Goal: Task Accomplishment & Management: Manage account settings

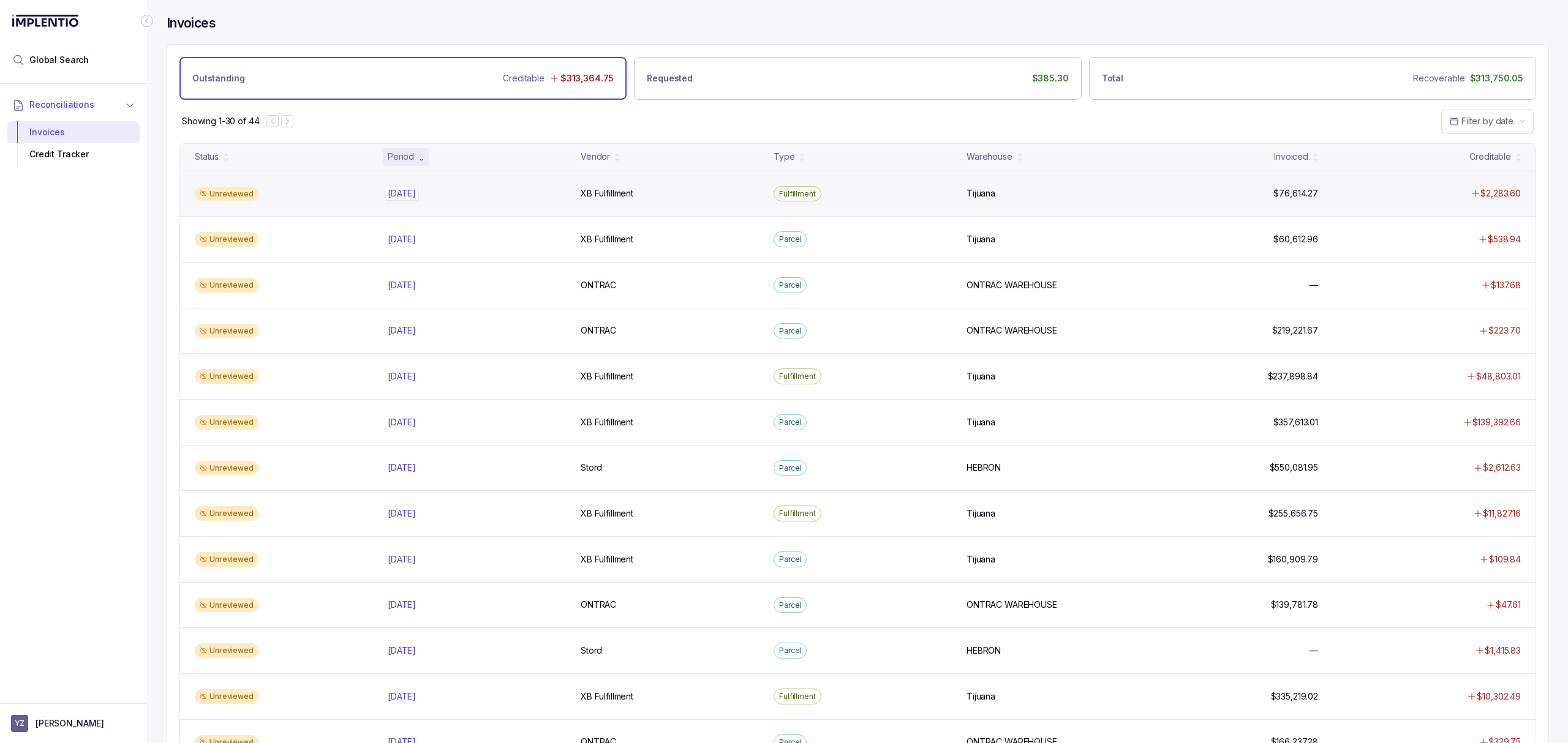
click at [400, 197] on p "[DATE]" at bounding box center [402, 193] width 34 height 13
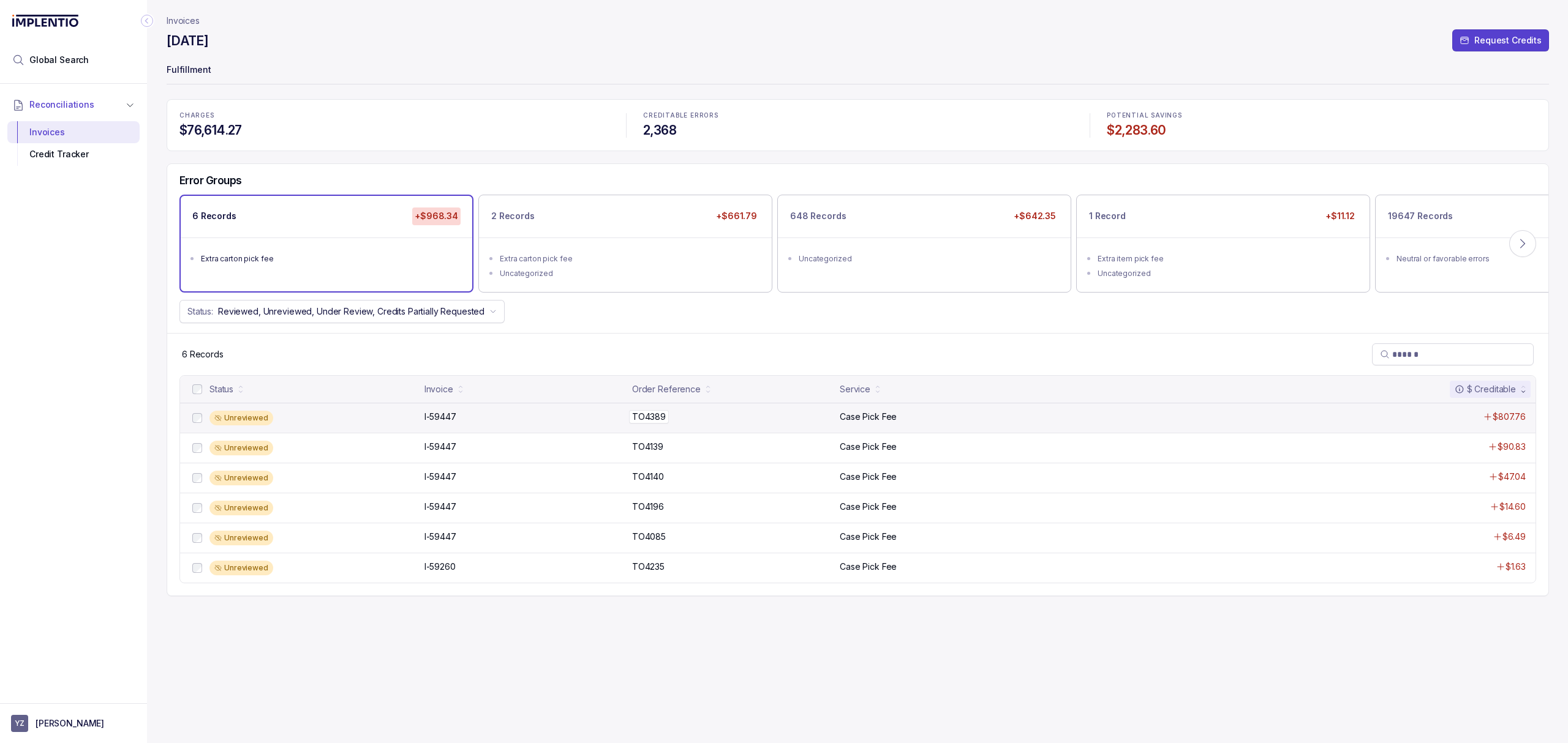
click at [636, 414] on p "TO4389" at bounding box center [649, 417] width 40 height 13
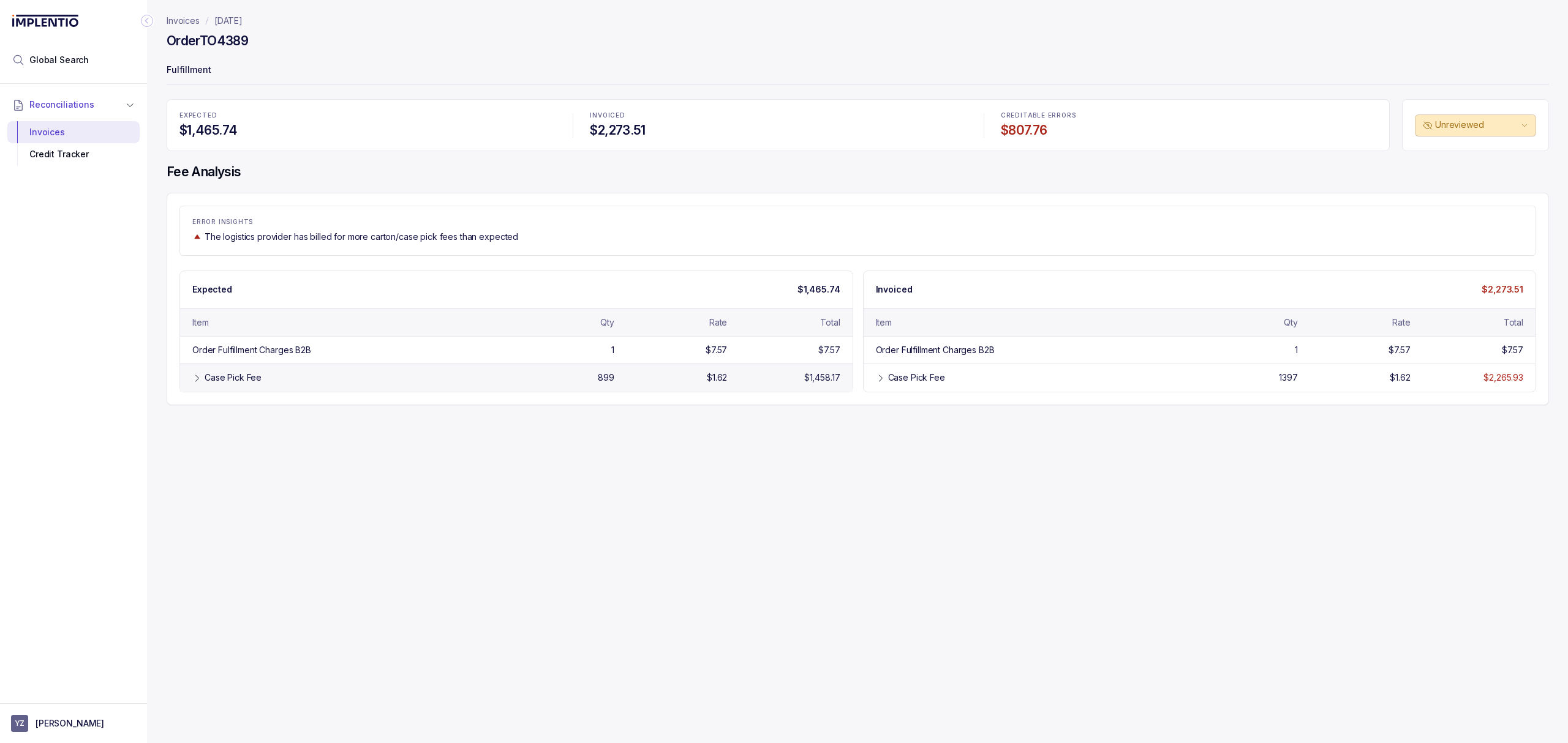
click at [742, 387] on div "Case Pick Fee 899 $1.62 $1,458.17" at bounding box center [516, 377] width 673 height 27
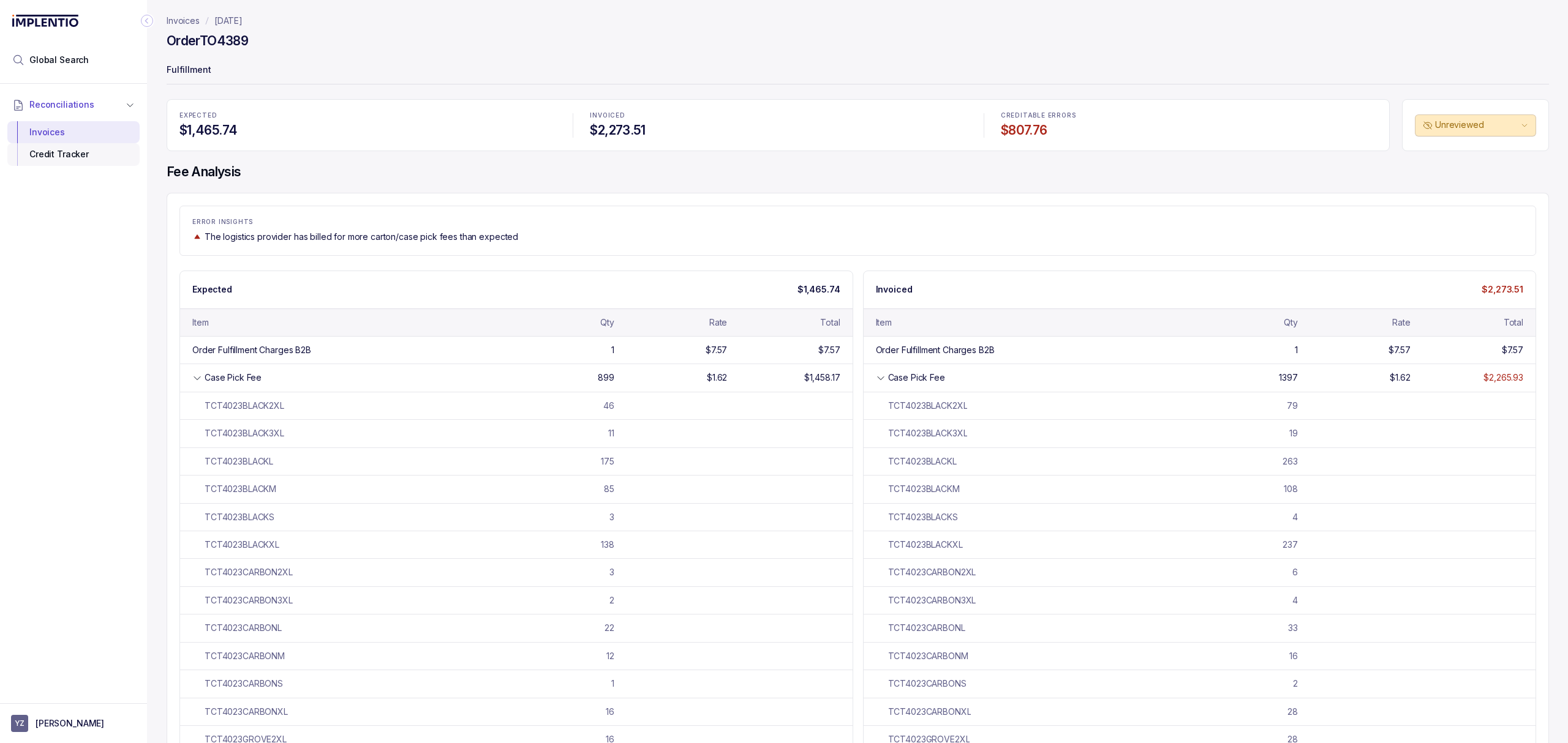
click at [50, 160] on div "Credit Tracker" at bounding box center [73, 154] width 112 height 22
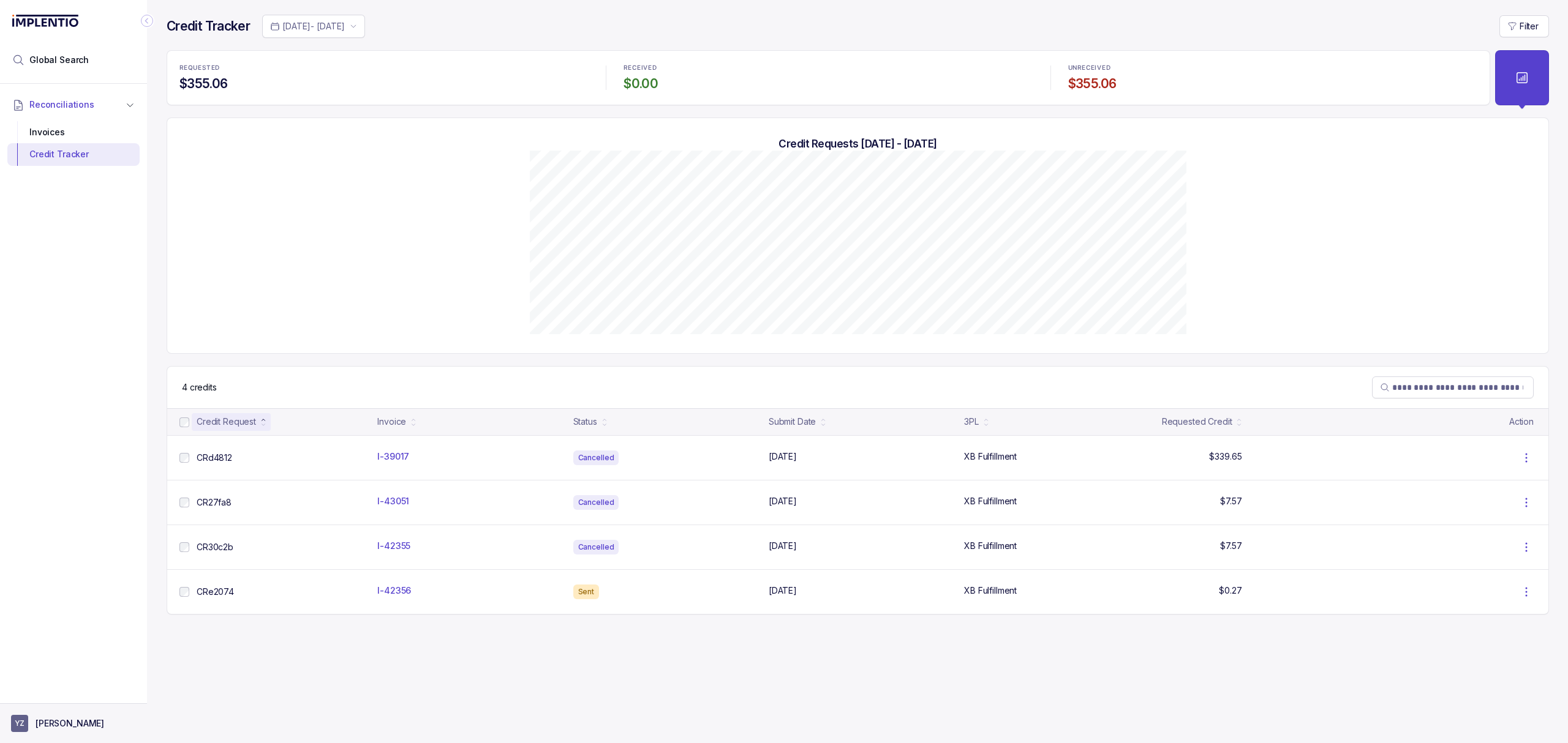
click at [65, 720] on p "[PERSON_NAME]" at bounding box center [70, 723] width 68 height 12
click at [68, 696] on p "Logout" at bounding box center [80, 696] width 102 height 12
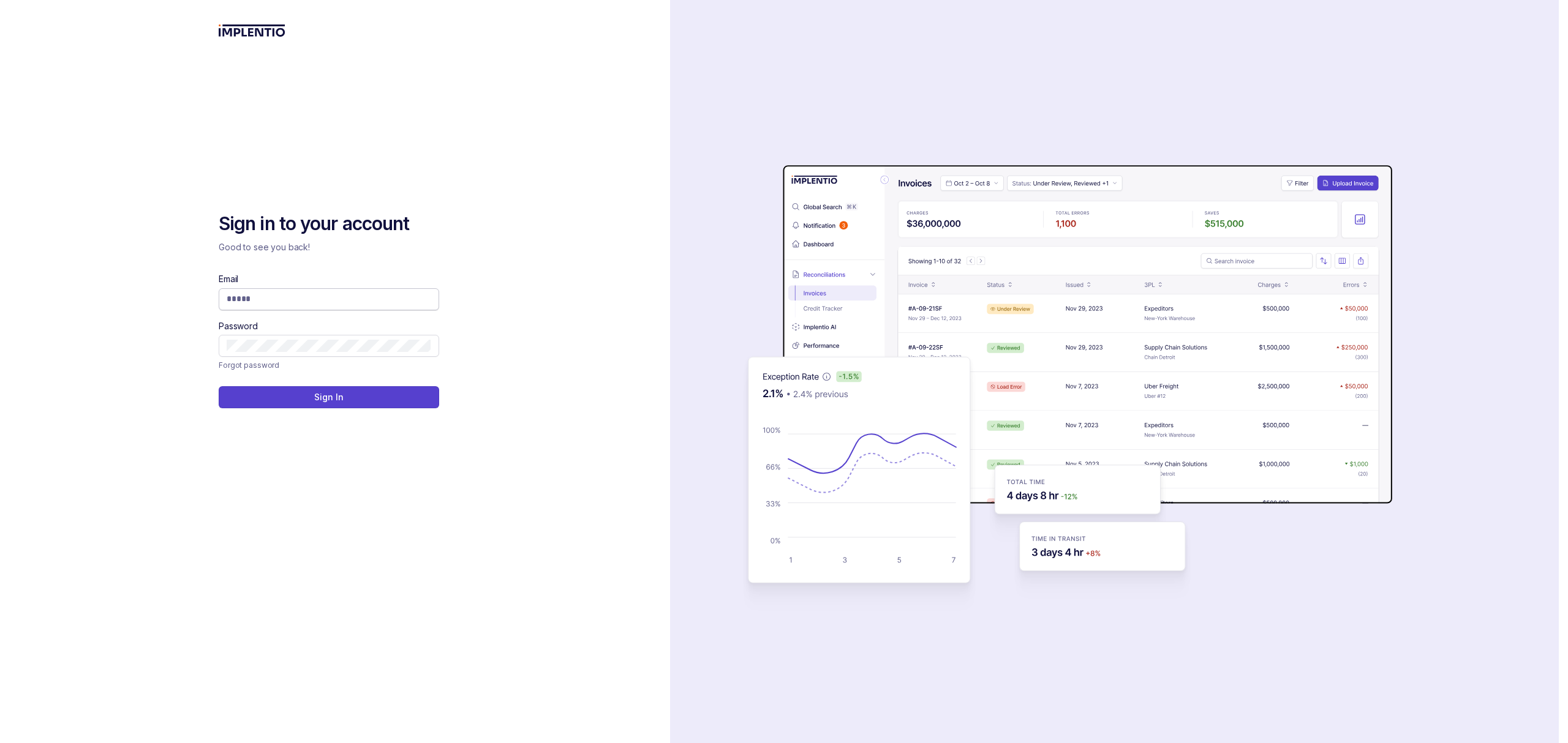
click at [377, 304] on input "Email" at bounding box center [329, 298] width 204 height 12
type input "**********"
